Goal: Communication & Community: Answer question/provide support

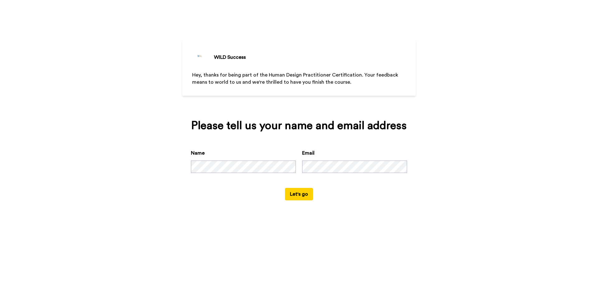
click at [300, 194] on button "Let's go" at bounding box center [299, 194] width 28 height 12
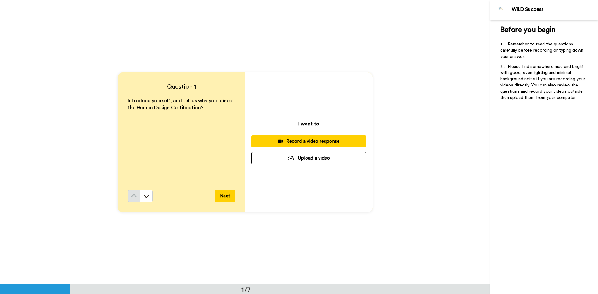
click at [318, 140] on div "Record a video response" at bounding box center [308, 141] width 105 height 7
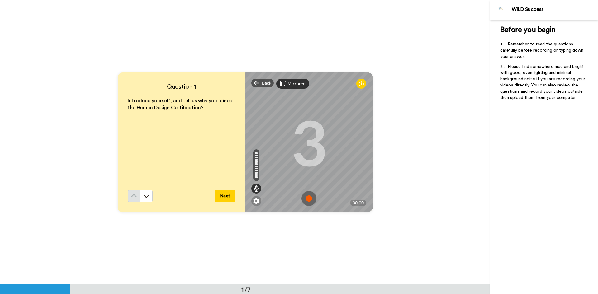
click at [290, 83] on div "Mirrored" at bounding box center [296, 84] width 18 height 6
click at [307, 197] on img at bounding box center [308, 198] width 15 height 15
click at [307, 198] on img at bounding box center [308, 198] width 15 height 15
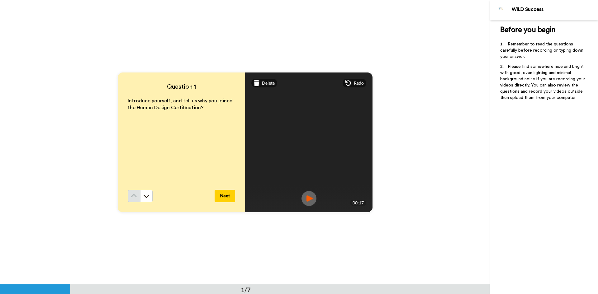
click at [304, 196] on img at bounding box center [308, 198] width 15 height 15
click at [223, 196] on button "Next" at bounding box center [224, 196] width 21 height 12
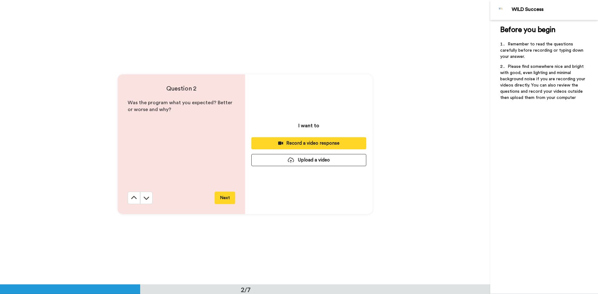
scroll to position [285, 0]
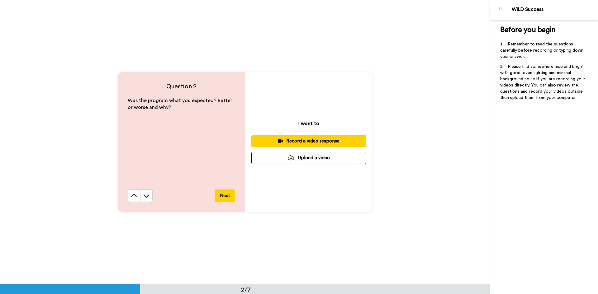
click at [312, 140] on div "Record a video response" at bounding box center [308, 141] width 105 height 7
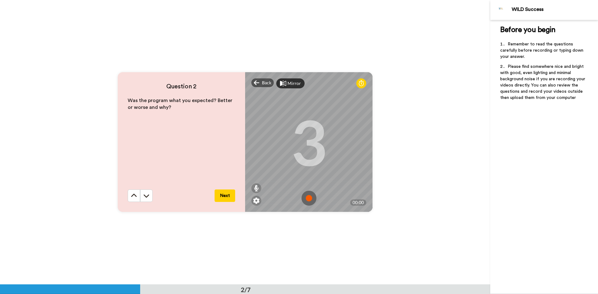
click at [306, 196] on img at bounding box center [308, 198] width 15 height 15
click at [306, 199] on img at bounding box center [308, 198] width 15 height 15
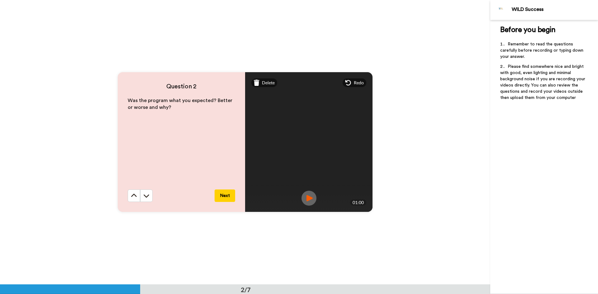
click at [308, 195] on img at bounding box center [308, 198] width 15 height 15
click at [224, 194] on button "Next" at bounding box center [224, 196] width 21 height 12
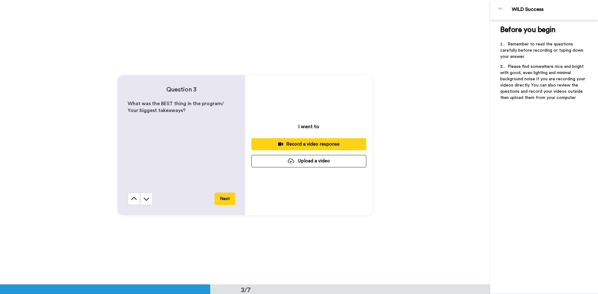
scroll to position [569, 0]
